Goal: Information Seeking & Learning: Learn about a topic

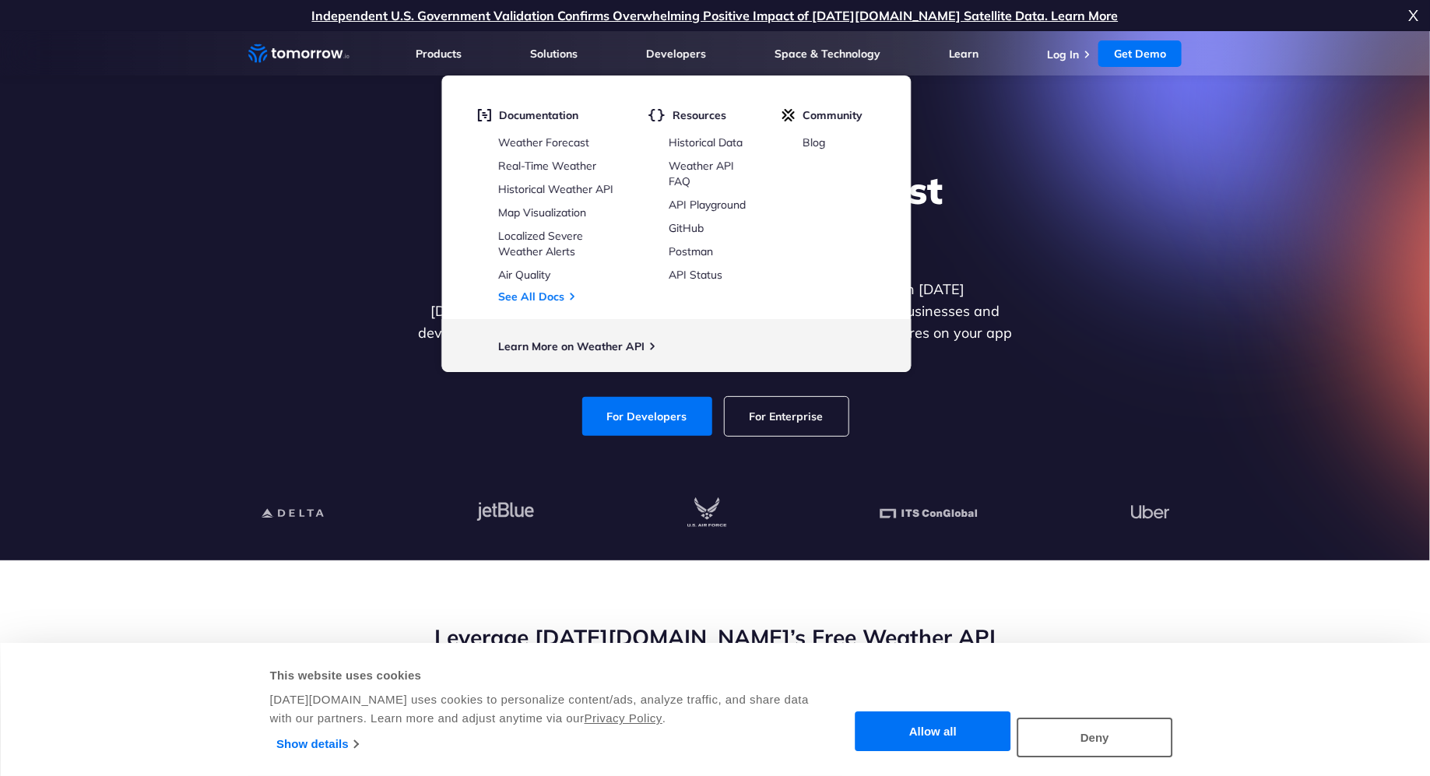
click at [451, 397] on div "For Developers For Enterprise" at bounding box center [715, 416] width 601 height 39
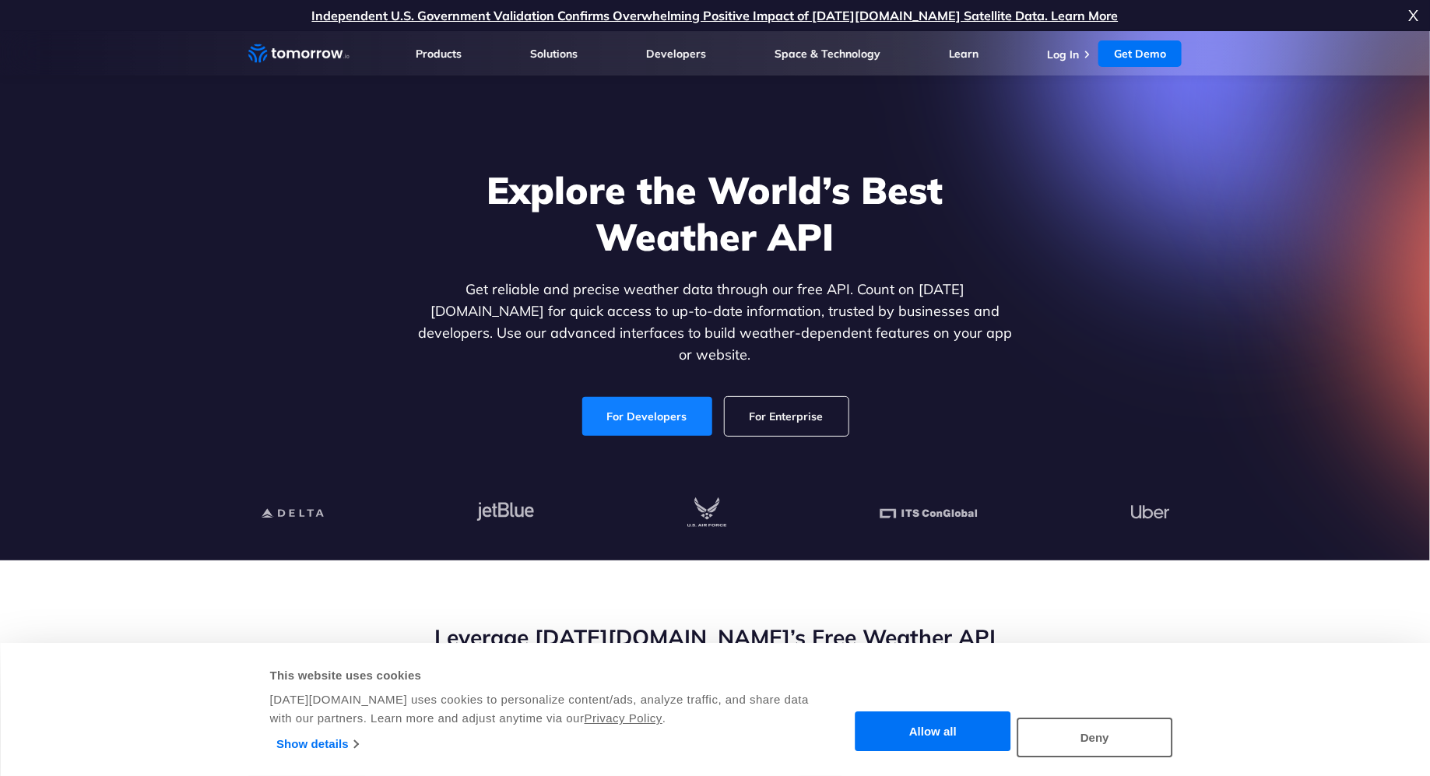
click at [593, 397] on link "For Developers" at bounding box center [647, 416] width 130 height 39
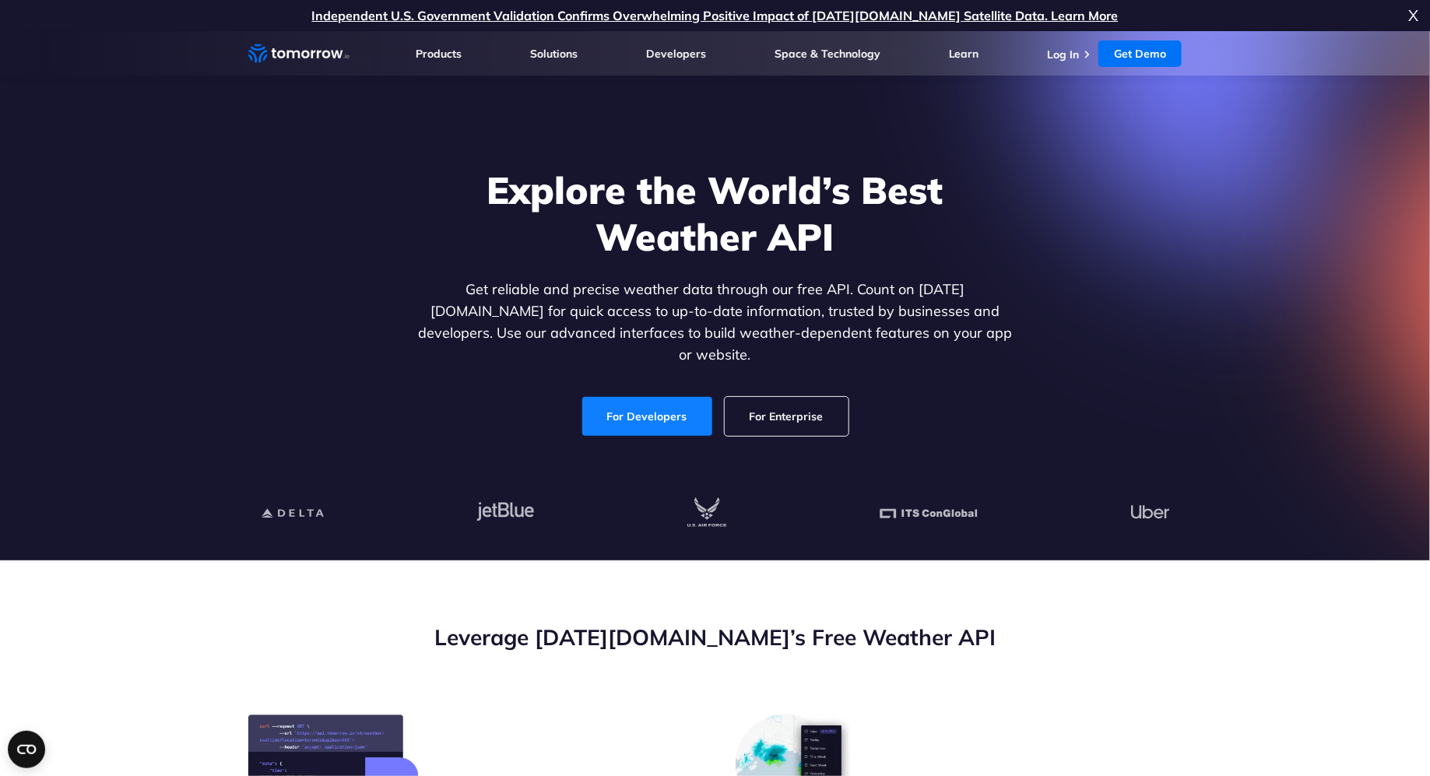
click at [631, 397] on link "For Developers" at bounding box center [647, 416] width 130 height 39
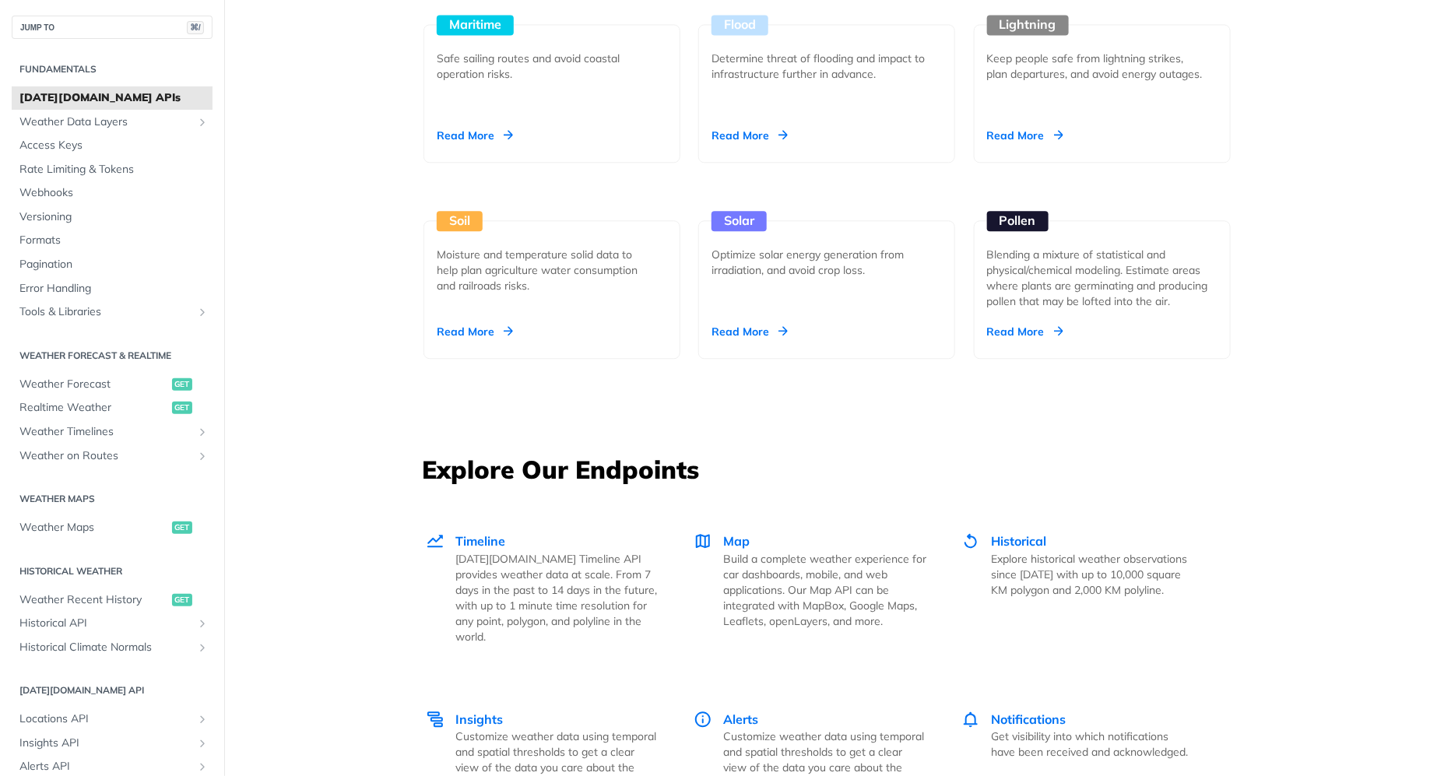
scroll to position [1717, 0]
click at [126, 116] on span "Weather Data Layers" at bounding box center [105, 122] width 173 height 16
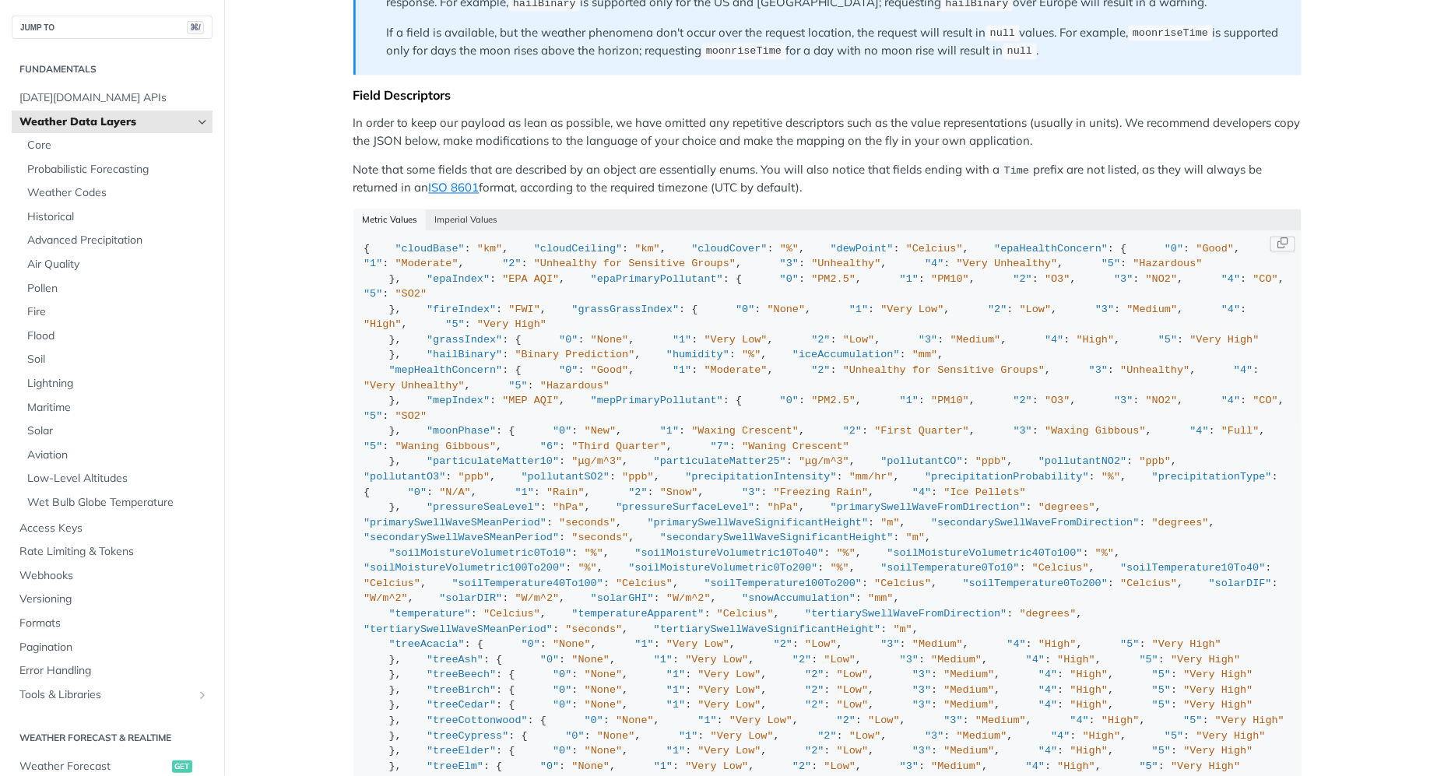
scroll to position [1327, 0]
